Goal: Task Accomplishment & Management: Use online tool/utility

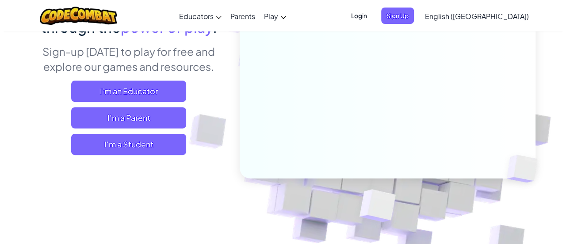
scroll to position [110, 0]
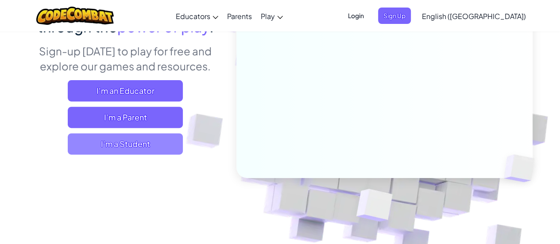
click at [148, 145] on span "I'm a Student" at bounding box center [125, 143] width 115 height 21
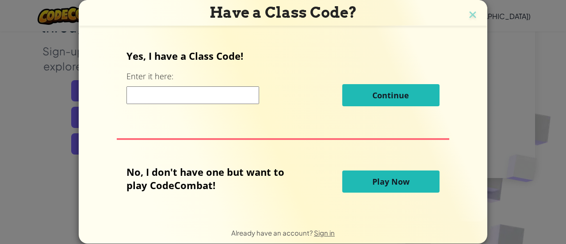
click at [185, 90] on input at bounding box center [193, 95] width 133 height 18
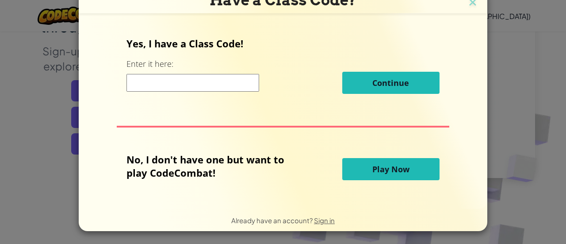
click at [379, 165] on span "Play Now" at bounding box center [390, 169] width 37 height 11
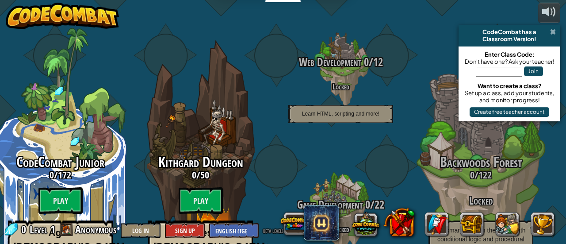
click at [550, 30] on span at bounding box center [553, 31] width 6 height 7
